Goal: Information Seeking & Learning: Find specific page/section

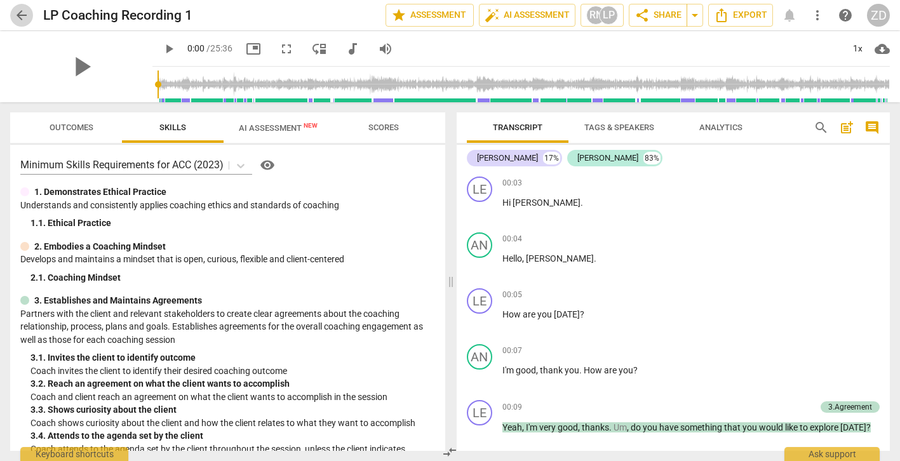
click at [23, 14] on span "arrow_back" at bounding box center [21, 15] width 15 height 15
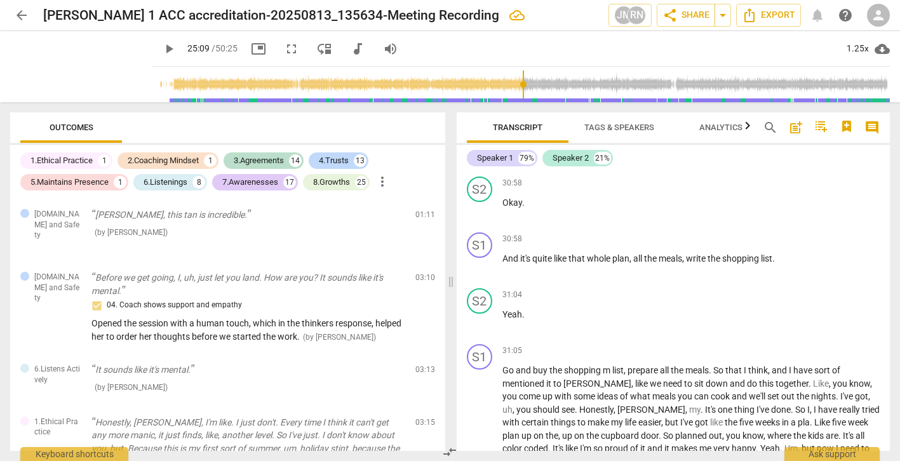
scroll to position [2249, 0]
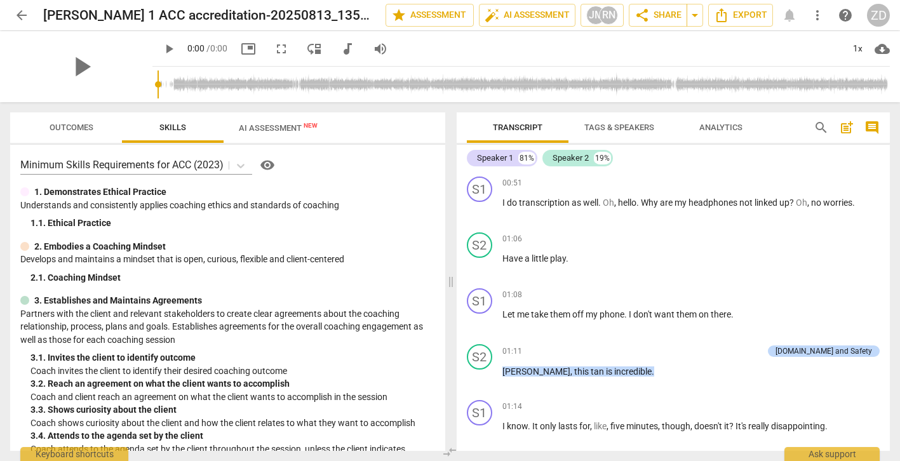
click at [847, 128] on span "post_add" at bounding box center [846, 127] width 15 height 15
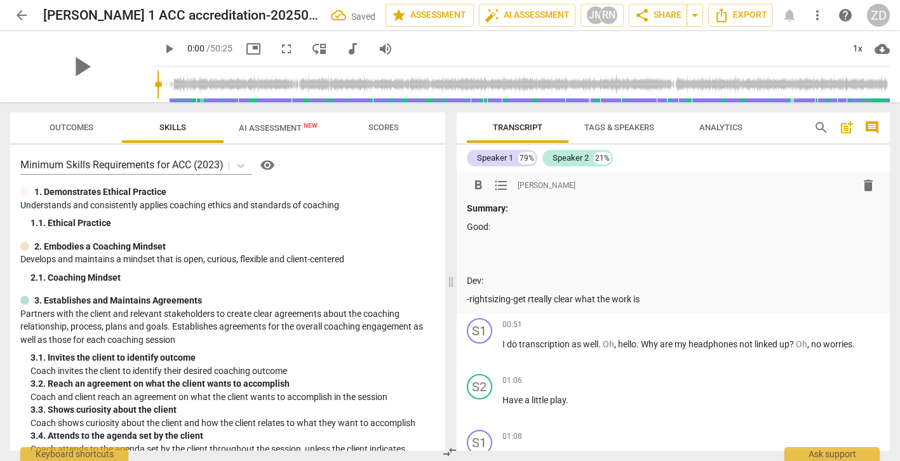
click at [535, 300] on p "-rightsizing-get rteally clear what the work is" at bounding box center [674, 299] width 414 height 13
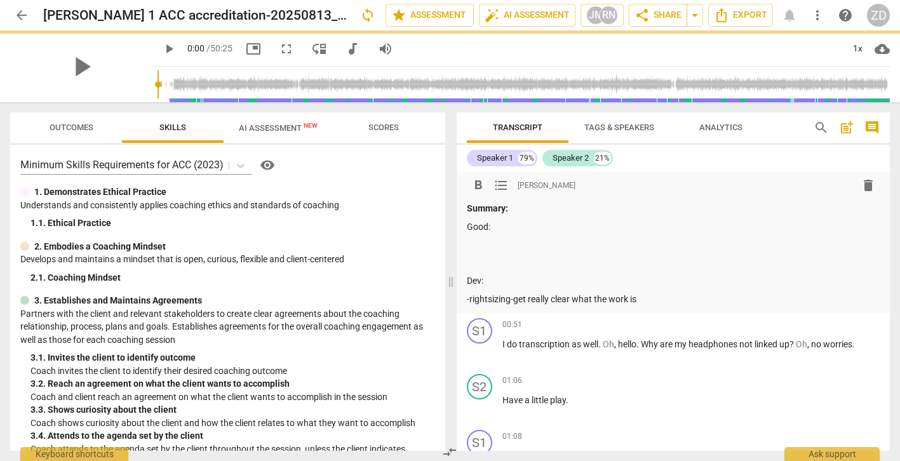
click at [652, 297] on p "-rightsizing-get really clear what the work is" at bounding box center [674, 299] width 414 height 13
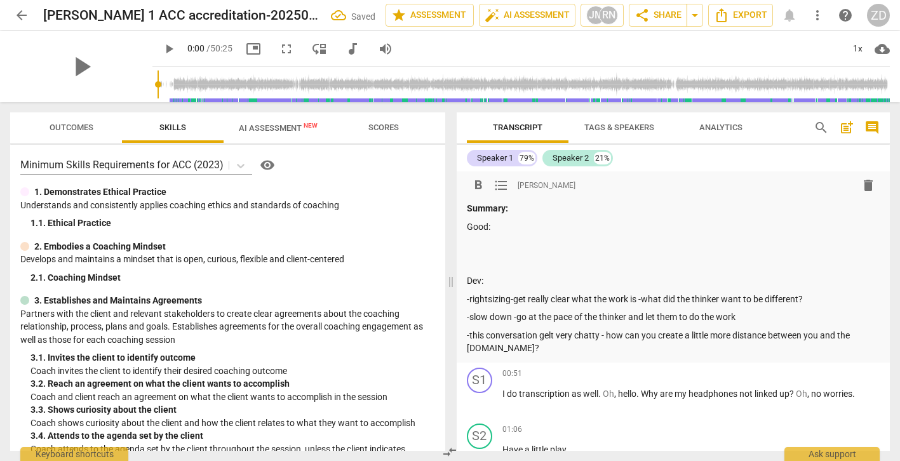
click at [496, 350] on p "-this conversation gelt very chatty - how can you create a little more distance…" at bounding box center [674, 342] width 414 height 26
click at [469, 243] on p at bounding box center [674, 244] width 414 height 13
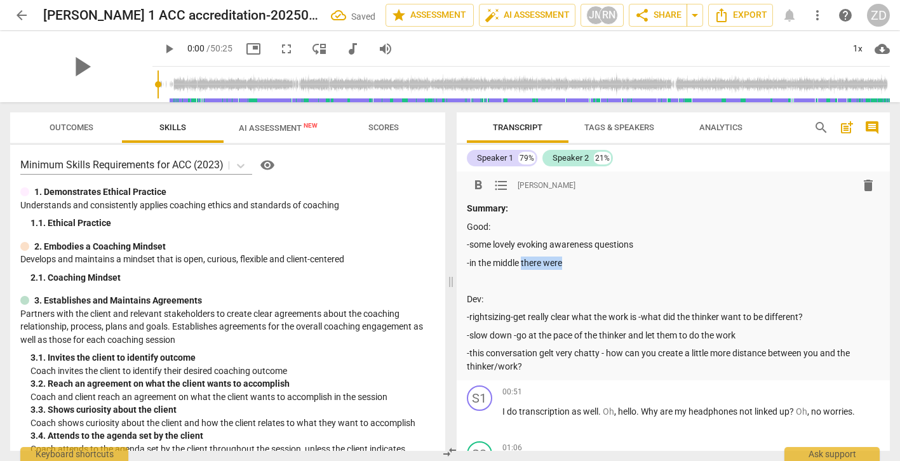
drag, startPoint x: 573, startPoint y: 263, endPoint x: 521, endPoint y: 267, distance: 52.3
click at [521, 267] on p "-in the middle there were" at bounding box center [674, 263] width 414 height 13
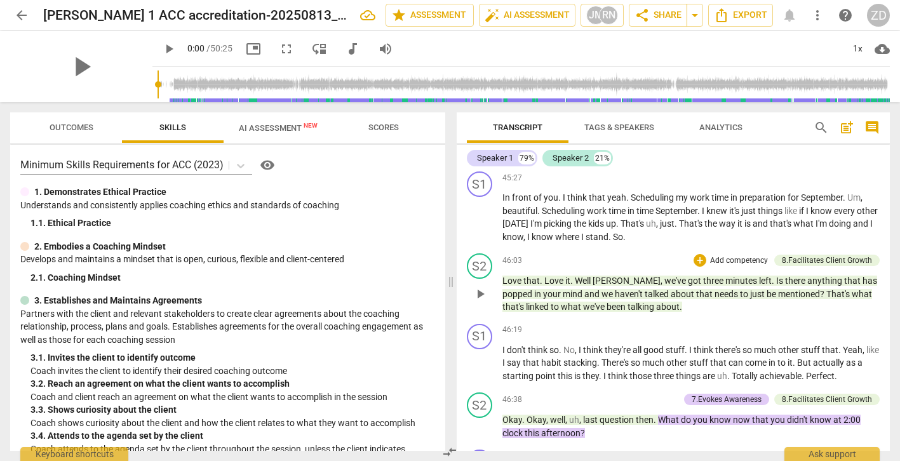
scroll to position [14407, 0]
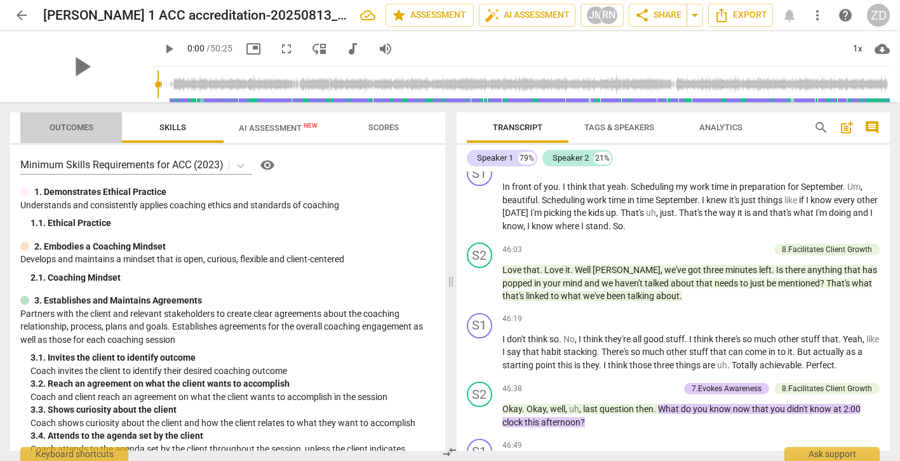
click at [84, 128] on span "Outcomes" at bounding box center [72, 128] width 44 height 10
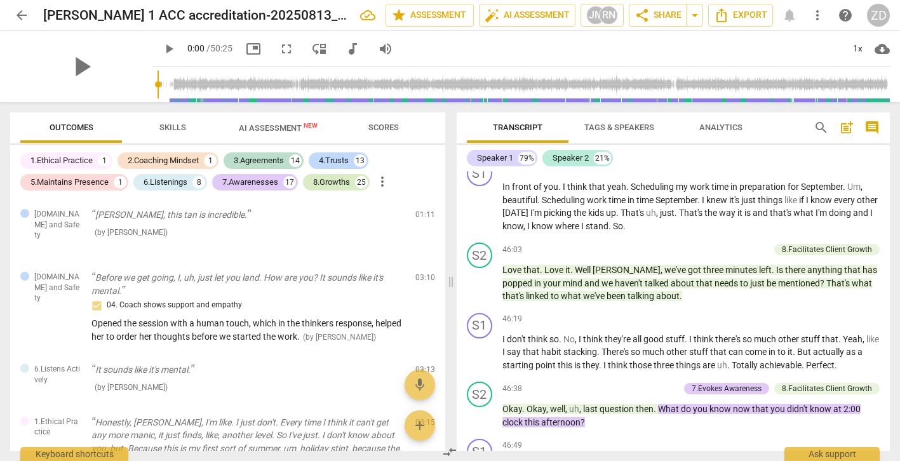
click at [328, 181] on div "8.Growths" at bounding box center [331, 182] width 37 height 13
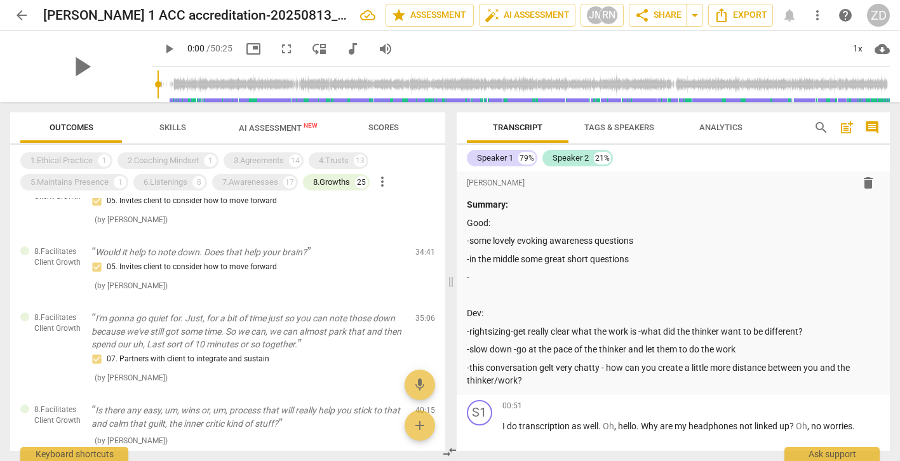
scroll to position [0, 0]
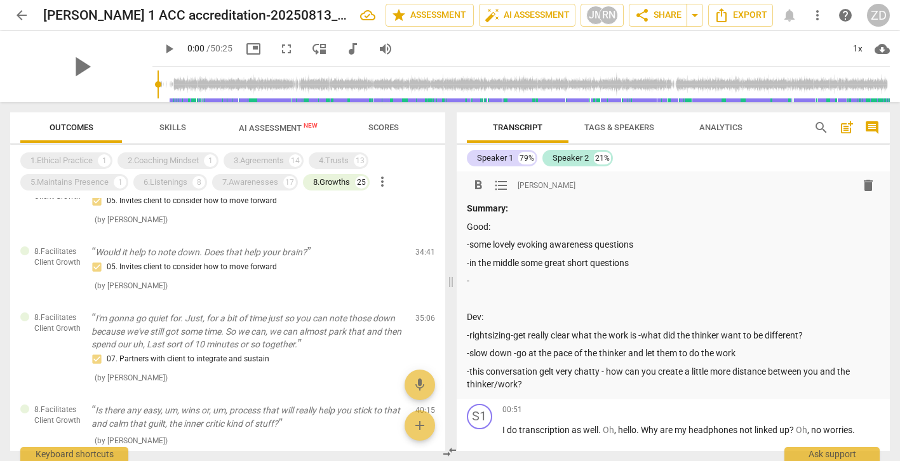
click at [544, 281] on p "-" at bounding box center [674, 280] width 414 height 13
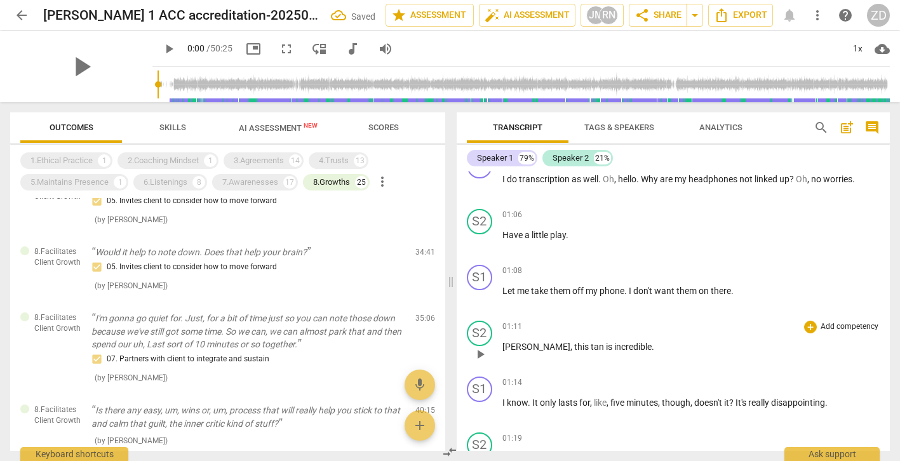
click at [753, 318] on div "S2 play_arrow pause 01:11 + Add competency keyboard_arrow_right Holly , this ta…" at bounding box center [674, 344] width 434 height 56
click at [20, 13] on span "arrow_back" at bounding box center [21, 15] width 15 height 15
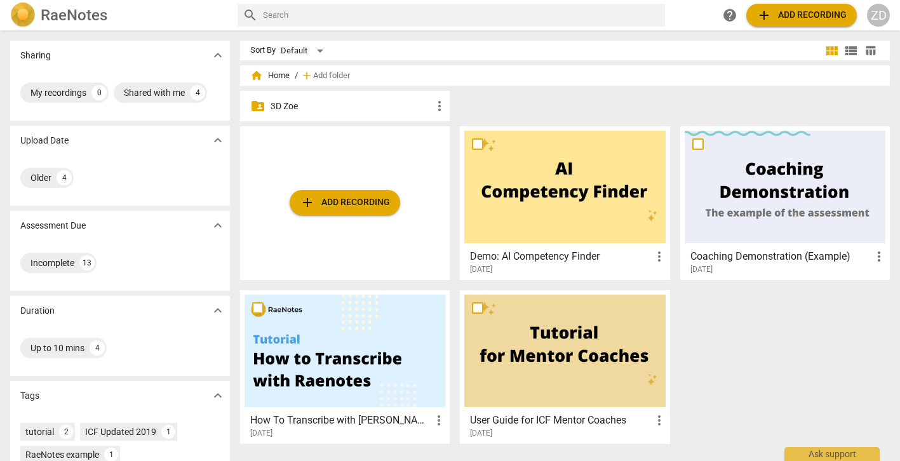
click at [280, 102] on p "3D Zoe" at bounding box center [351, 106] width 161 height 13
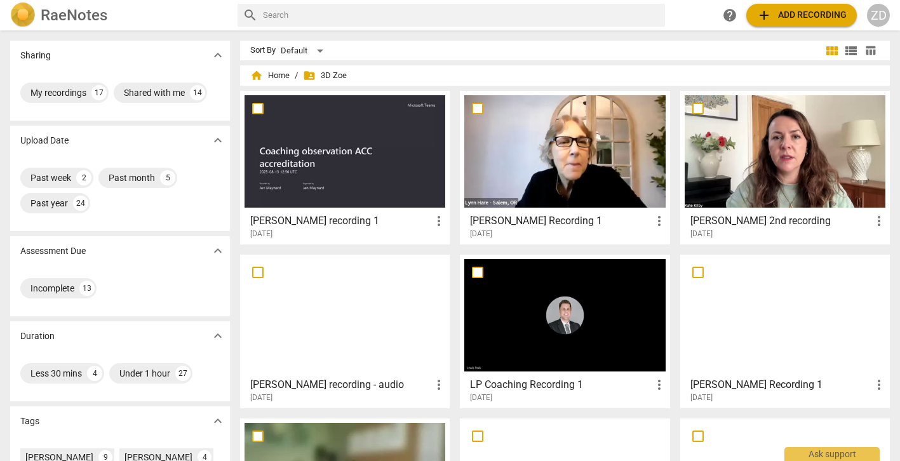
click at [399, 17] on input "text" at bounding box center [461, 15] width 397 height 20
type input "liz price"
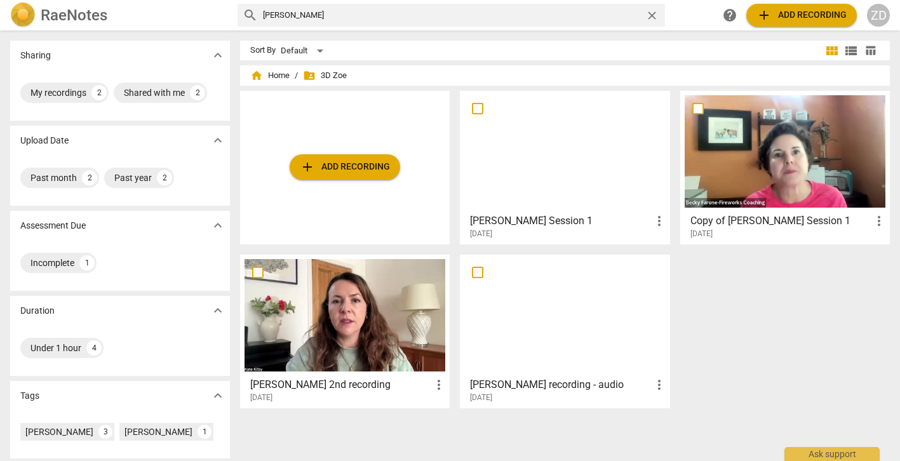
click at [525, 226] on h3 "Liz Price Session 1" at bounding box center [560, 220] width 181 height 15
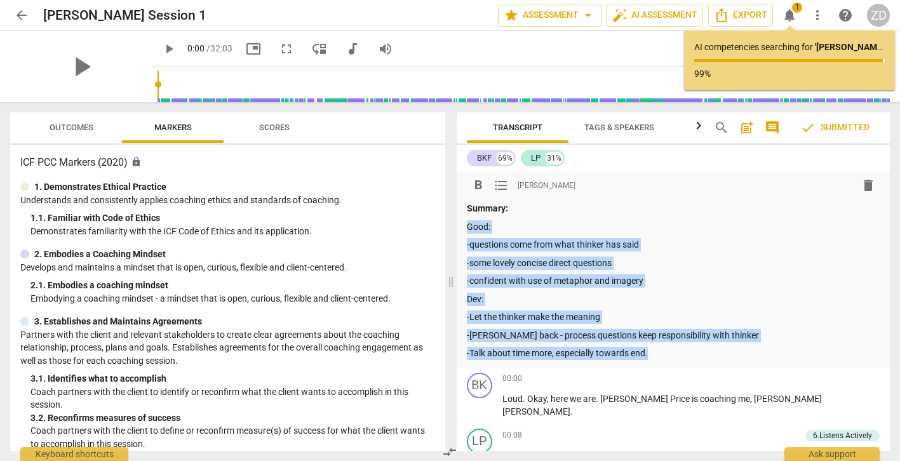
drag, startPoint x: 666, startPoint y: 358, endPoint x: 464, endPoint y: 229, distance: 239.3
click at [464, 229] on div "format_bold format_list_bulleted Zoe Dickinson delete Summary: Good: -questions…" at bounding box center [674, 270] width 434 height 196
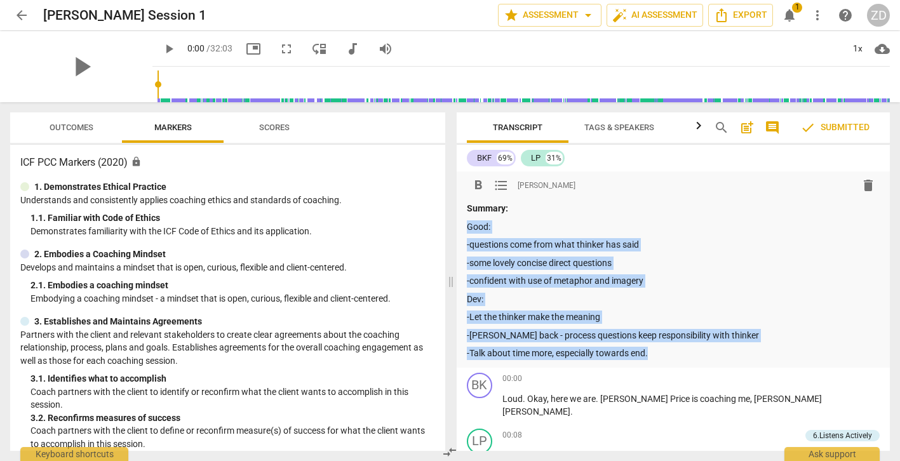
copy div "Good: -questions come from what thinker has said -some lovely concise direct qu…"
click at [20, 15] on span "arrow_back" at bounding box center [21, 15] width 15 height 15
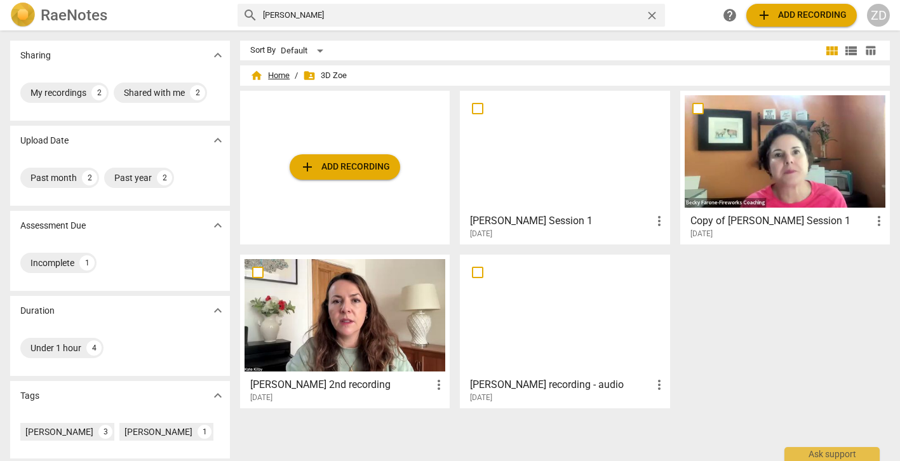
click at [271, 76] on span "home Home" at bounding box center [269, 75] width 39 height 13
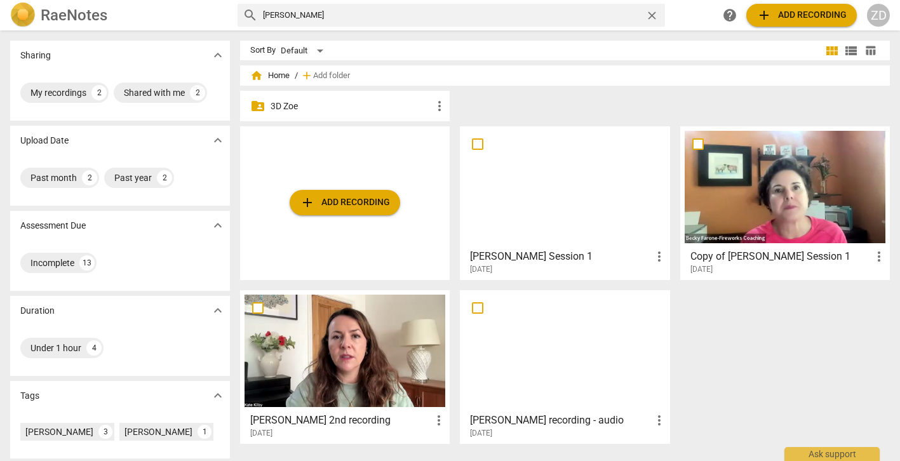
click at [293, 329] on div at bounding box center [345, 351] width 201 height 112
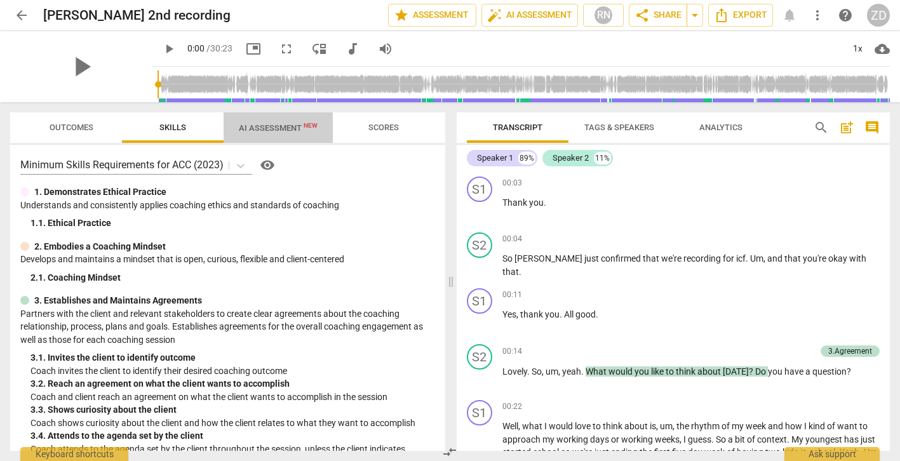
click at [283, 131] on span "AI Assessment New" at bounding box center [278, 128] width 79 height 10
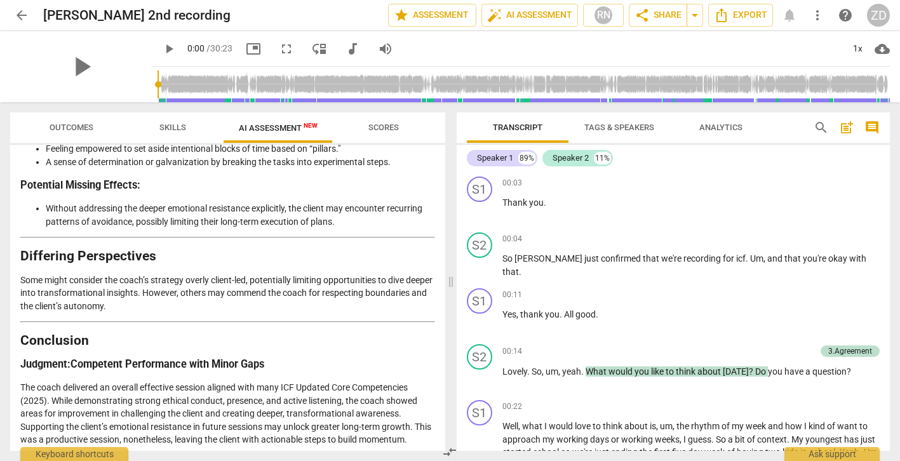
scroll to position [2225, 0]
